Goal: Task Accomplishment & Management: Complete application form

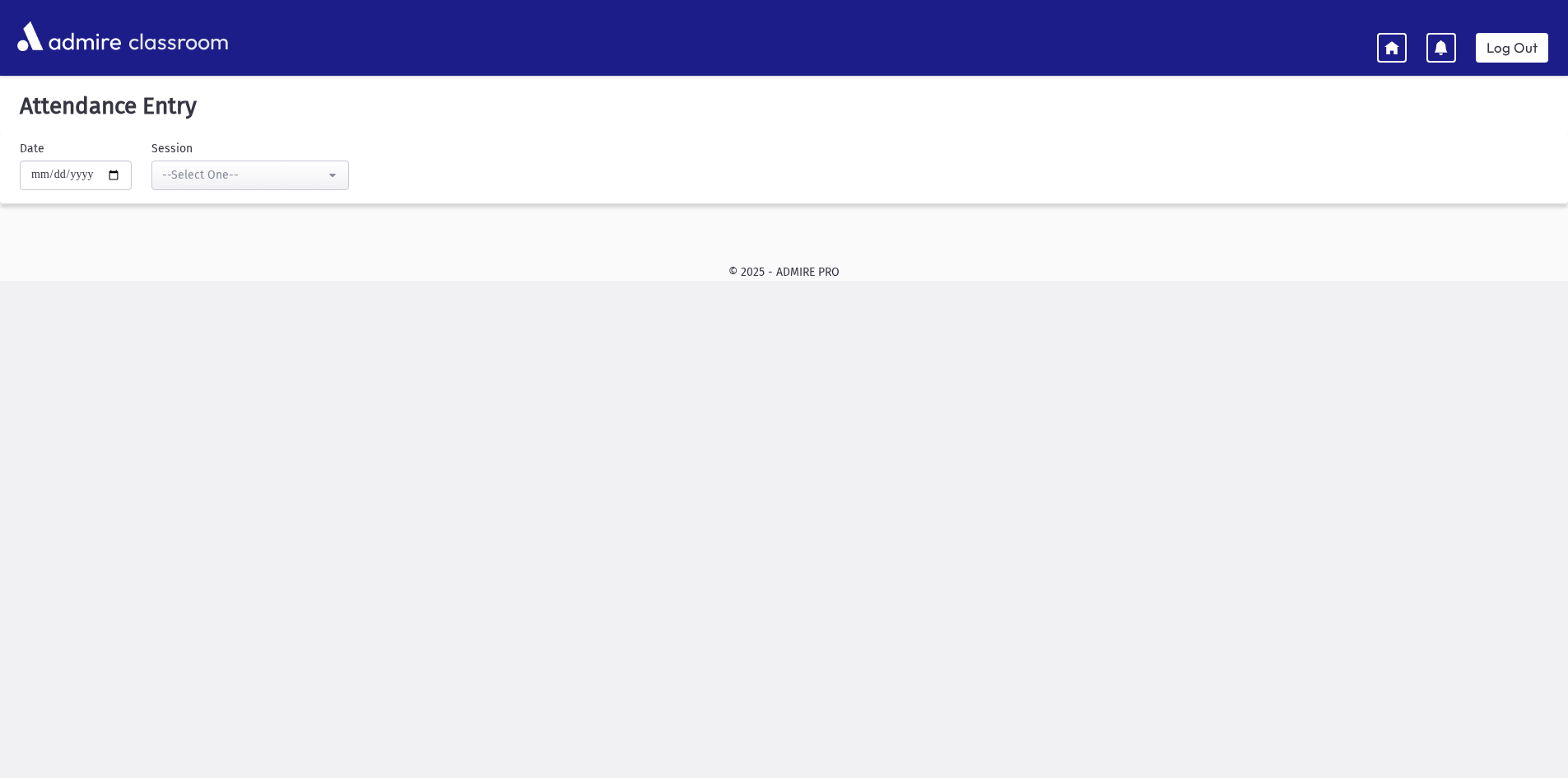
click at [242, 153] on div "**********" at bounding box center [241, 165] width 218 height 50
click at [246, 167] on div "--Select One--" at bounding box center [243, 175] width 163 height 17
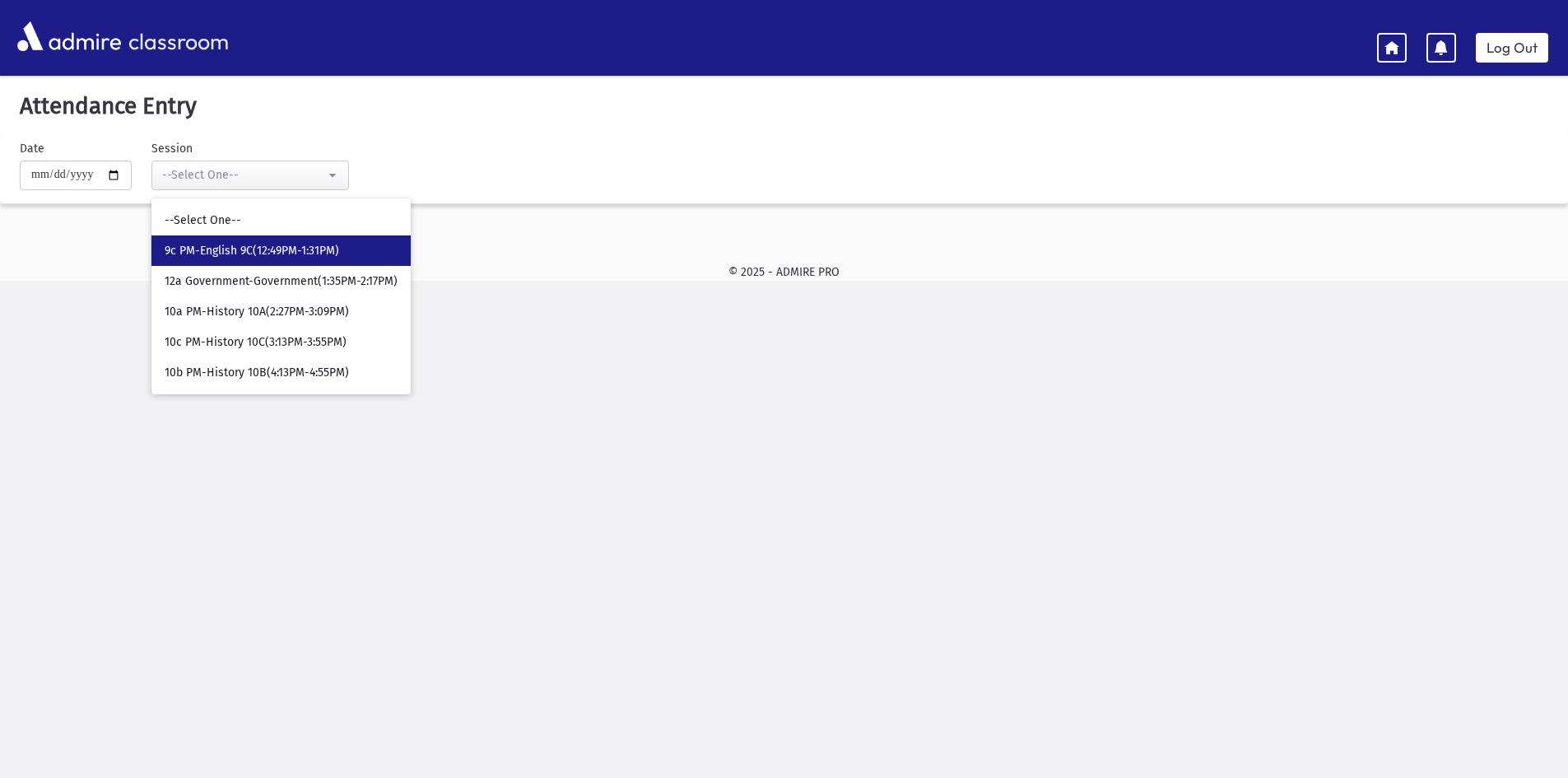
click at [260, 249] on span "9c PM-English 9C(12:49PM-1:31PM)" at bounding box center [252, 251] width 175 height 16
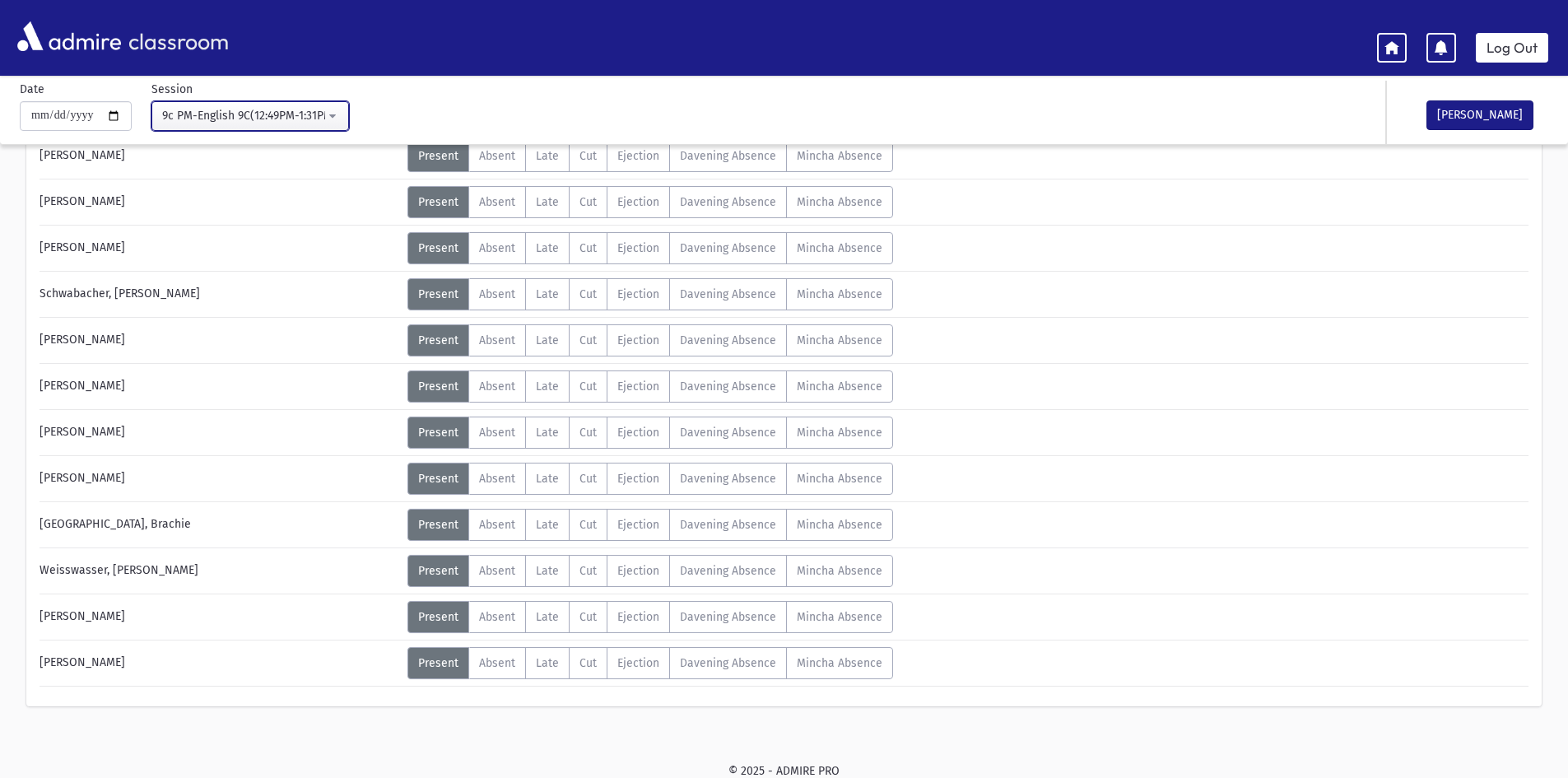
scroll to position [916, 0]
click at [1498, 120] on button "[PERSON_NAME]" at bounding box center [1480, 116] width 107 height 30
click at [281, 120] on div "9c PM-English 9C(12:49PM-1:31PM)" at bounding box center [243, 115] width 163 height 17
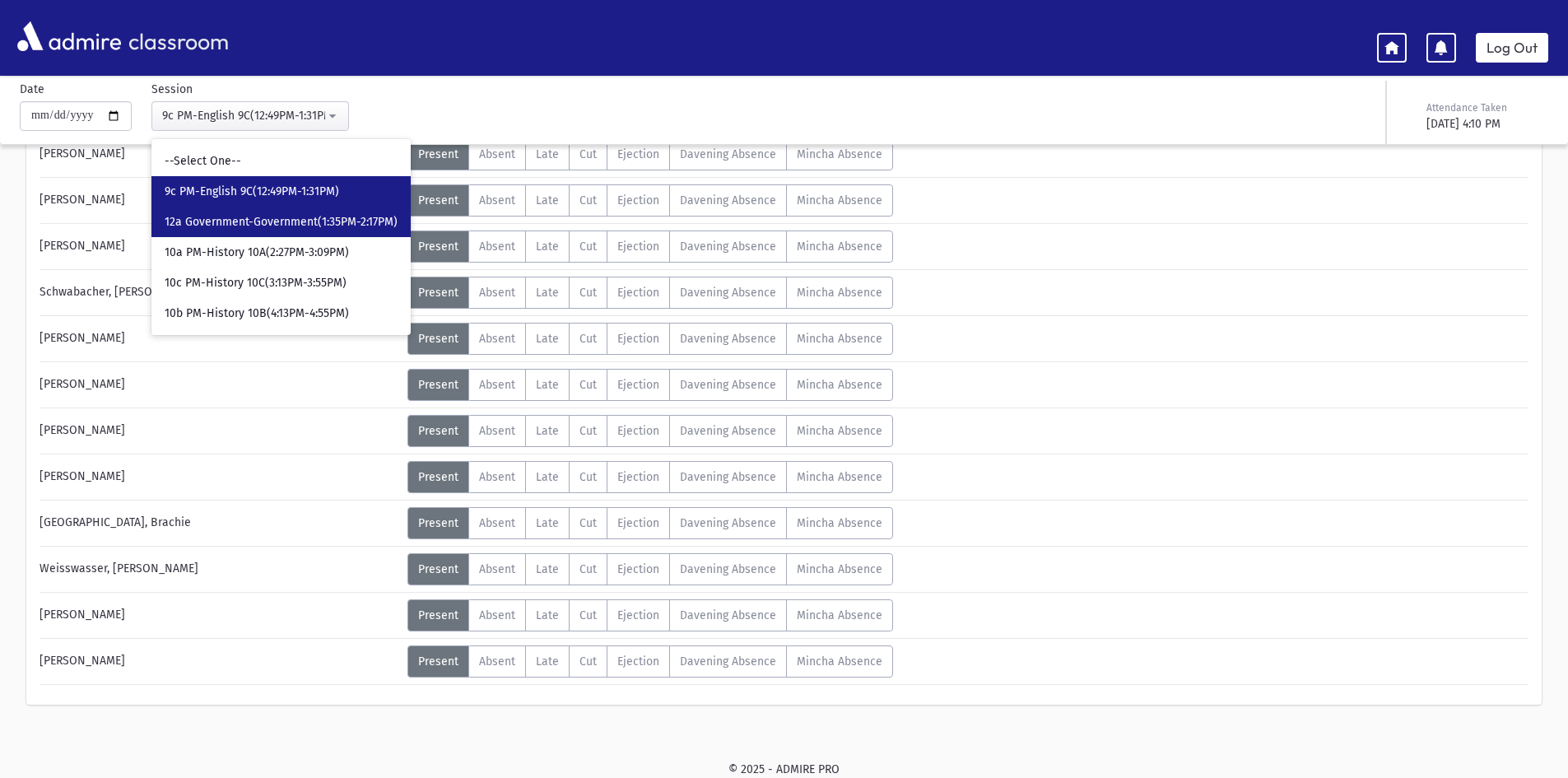
click at [283, 221] on span "12a Government-Government(1:35PM-2:17PM)" at bounding box center [281, 222] width 233 height 16
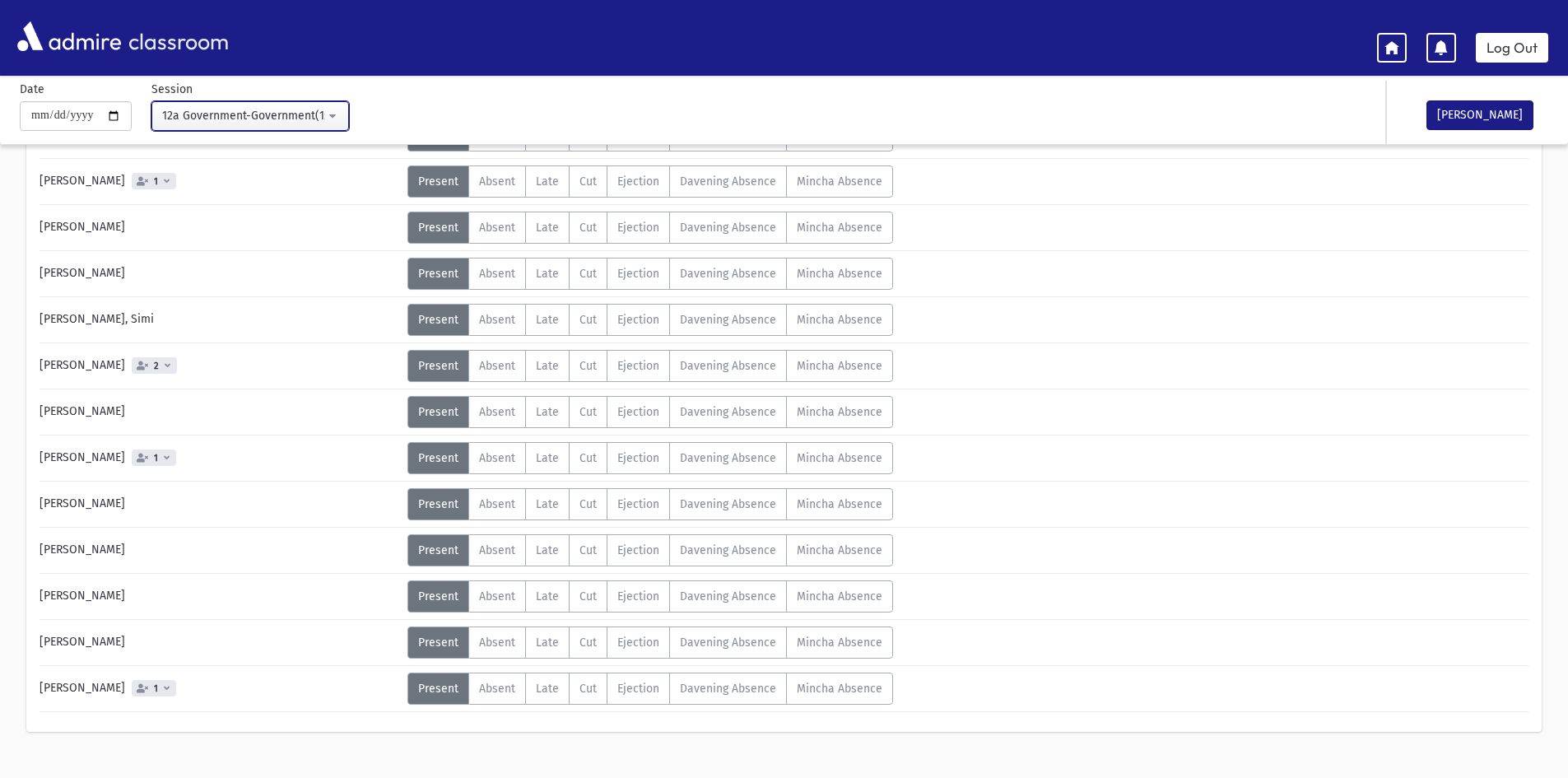
scroll to position [224, 0]
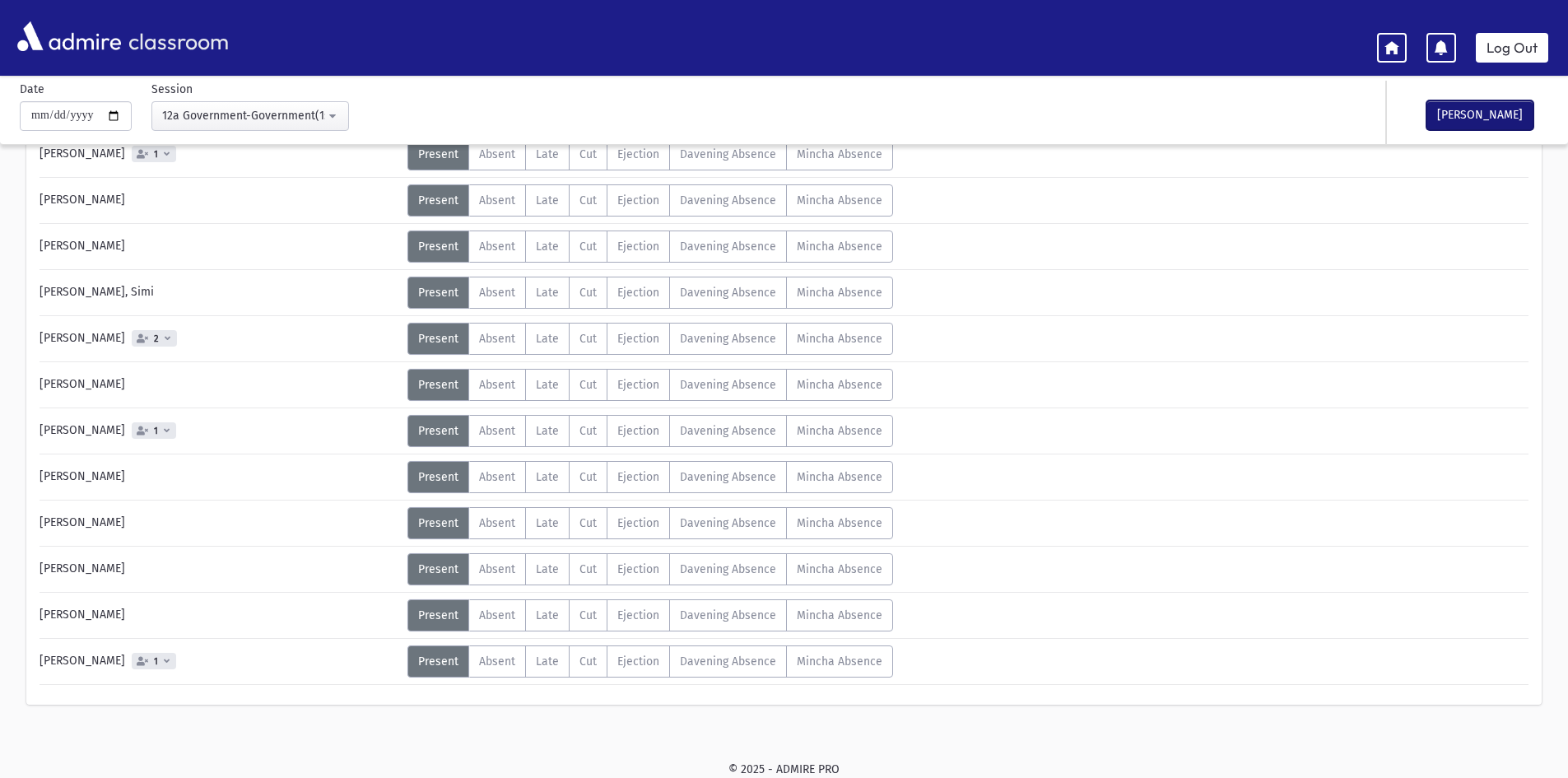
click at [1470, 127] on button "[PERSON_NAME]" at bounding box center [1480, 116] width 107 height 30
click at [252, 124] on div "12a Government-Government(1:35PM-2:17PM)" at bounding box center [243, 115] width 163 height 17
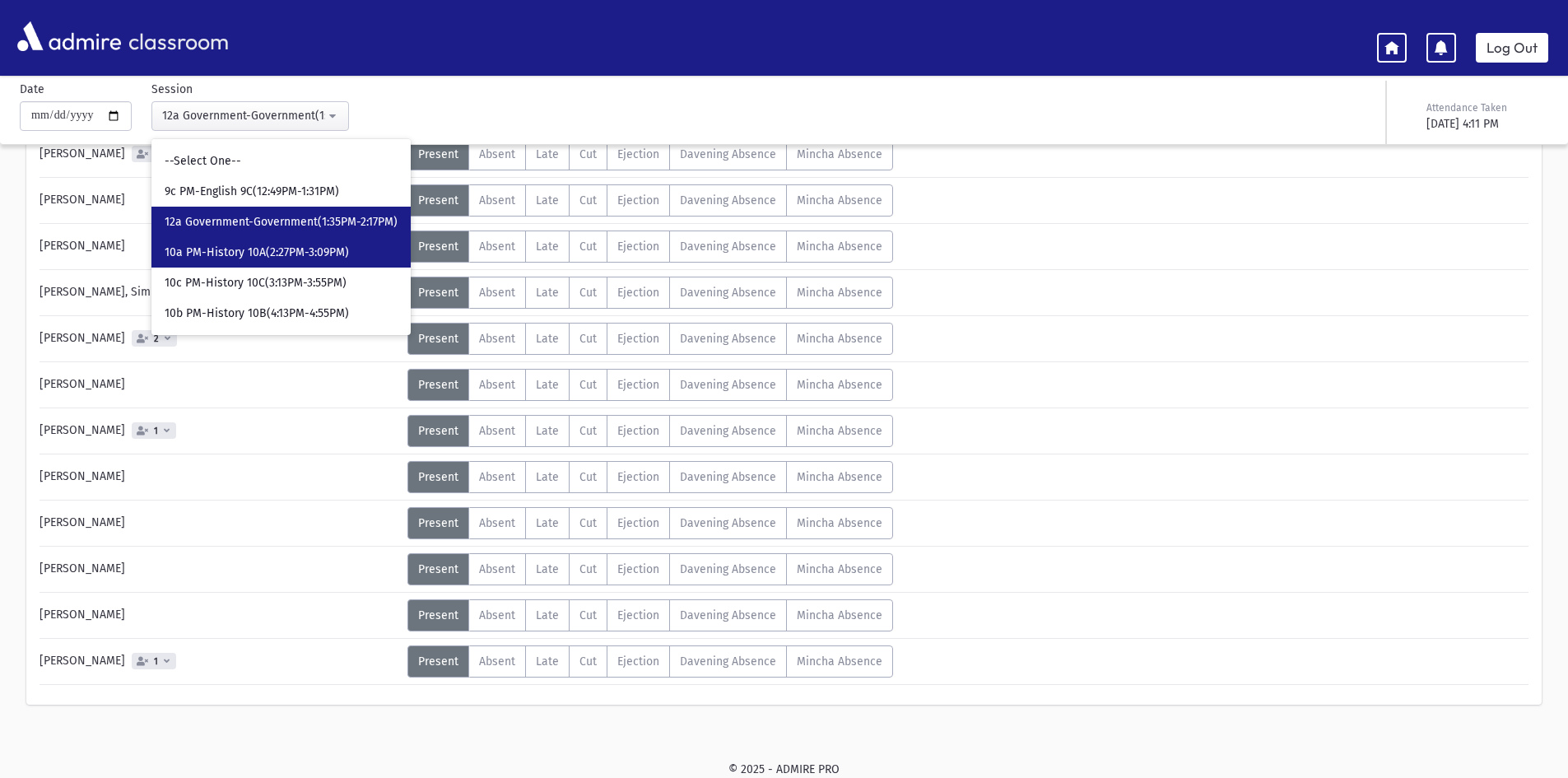
click at [297, 249] on span "10a PM-History 10A(2:27PM-3:09PM)" at bounding box center [257, 253] width 185 height 16
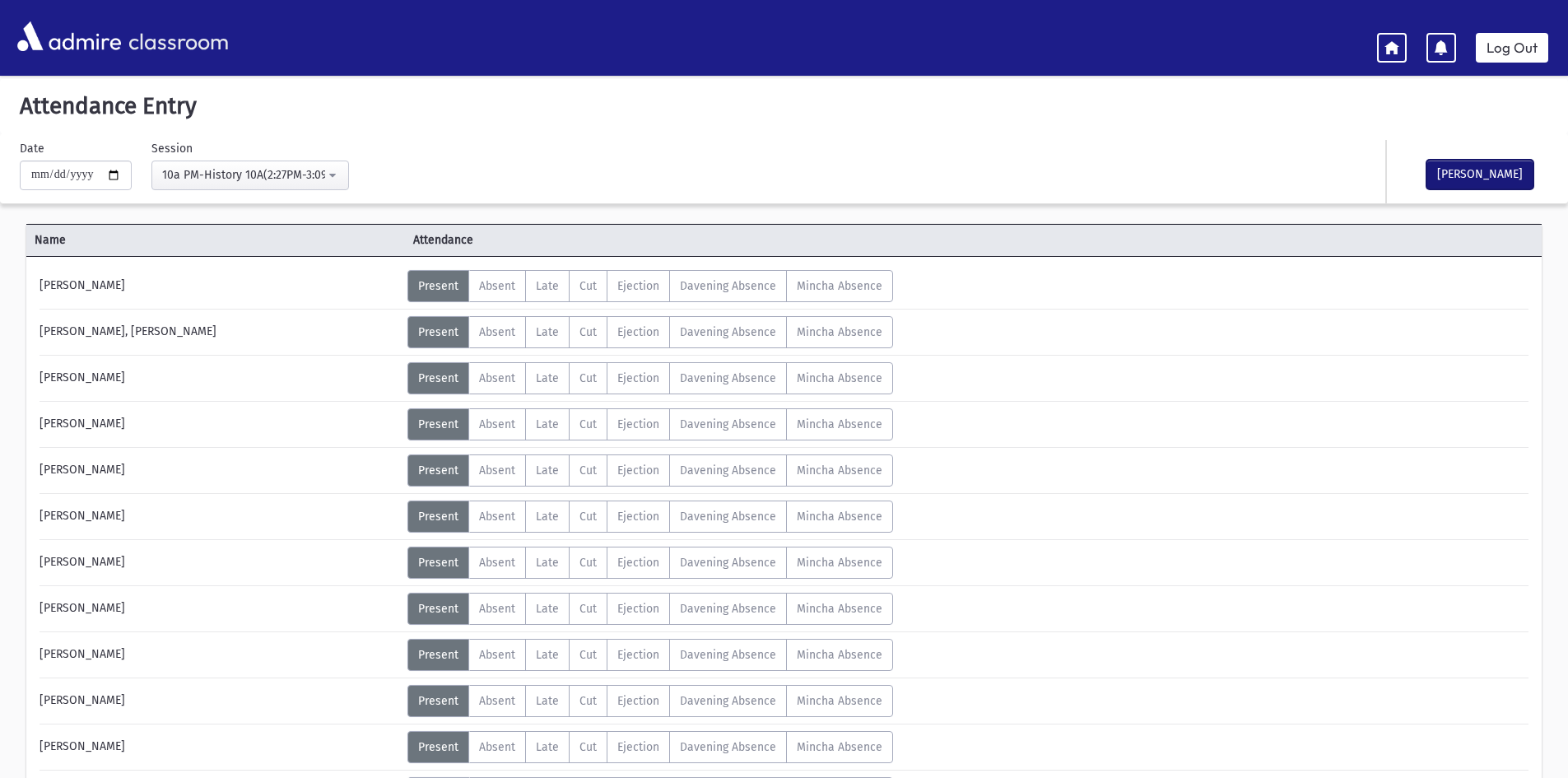
click at [1456, 186] on button "[PERSON_NAME]" at bounding box center [1480, 175] width 107 height 30
click at [207, 176] on div "10a PM-History 10A(2:27PM-3:09PM)" at bounding box center [243, 175] width 163 height 17
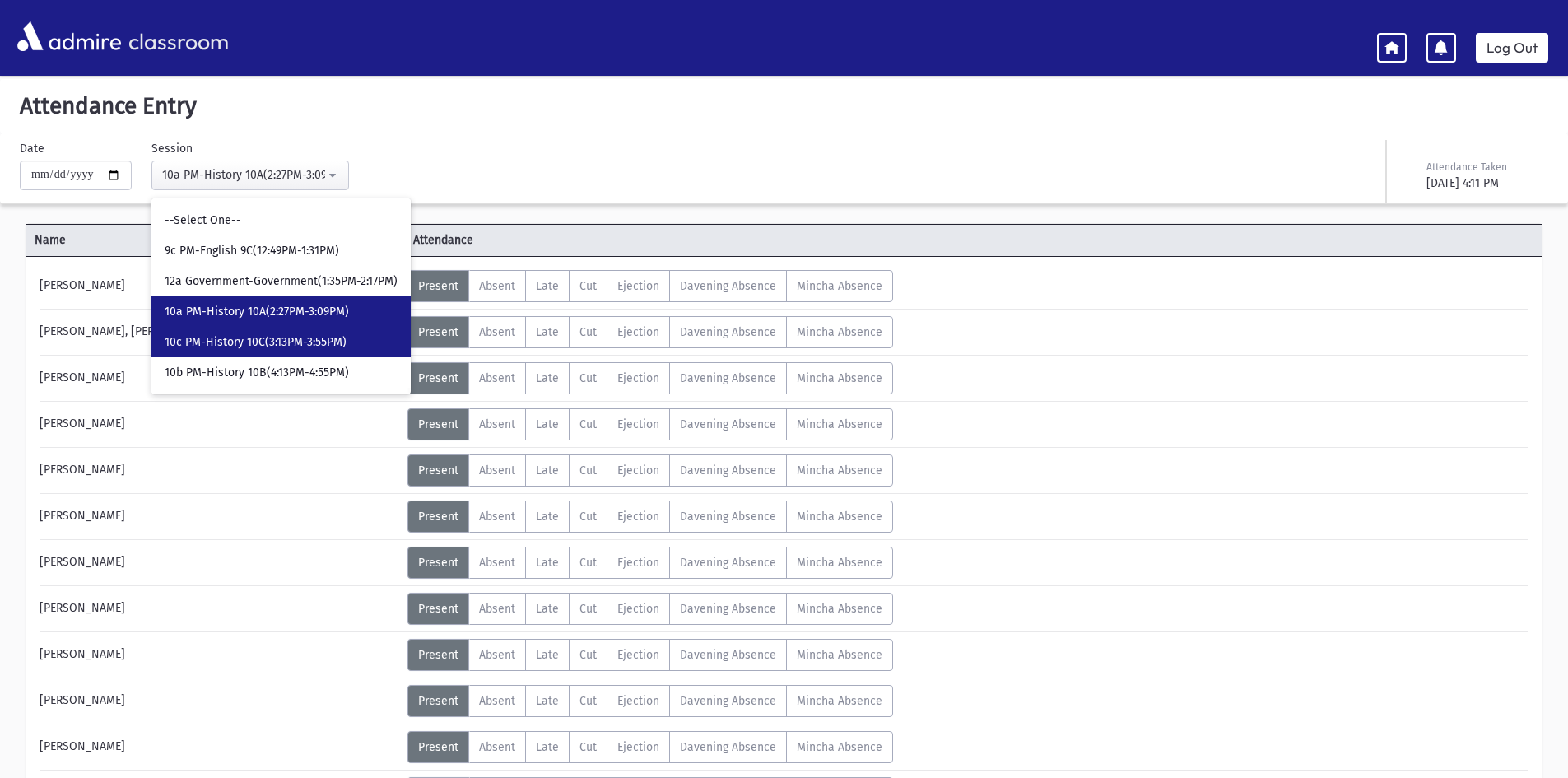
click at [197, 330] on link "10c PM-History 10C(3:13PM-3:55PM)" at bounding box center [282, 342] width 260 height 31
select select "****"
